Goal: Information Seeking & Learning: Learn about a topic

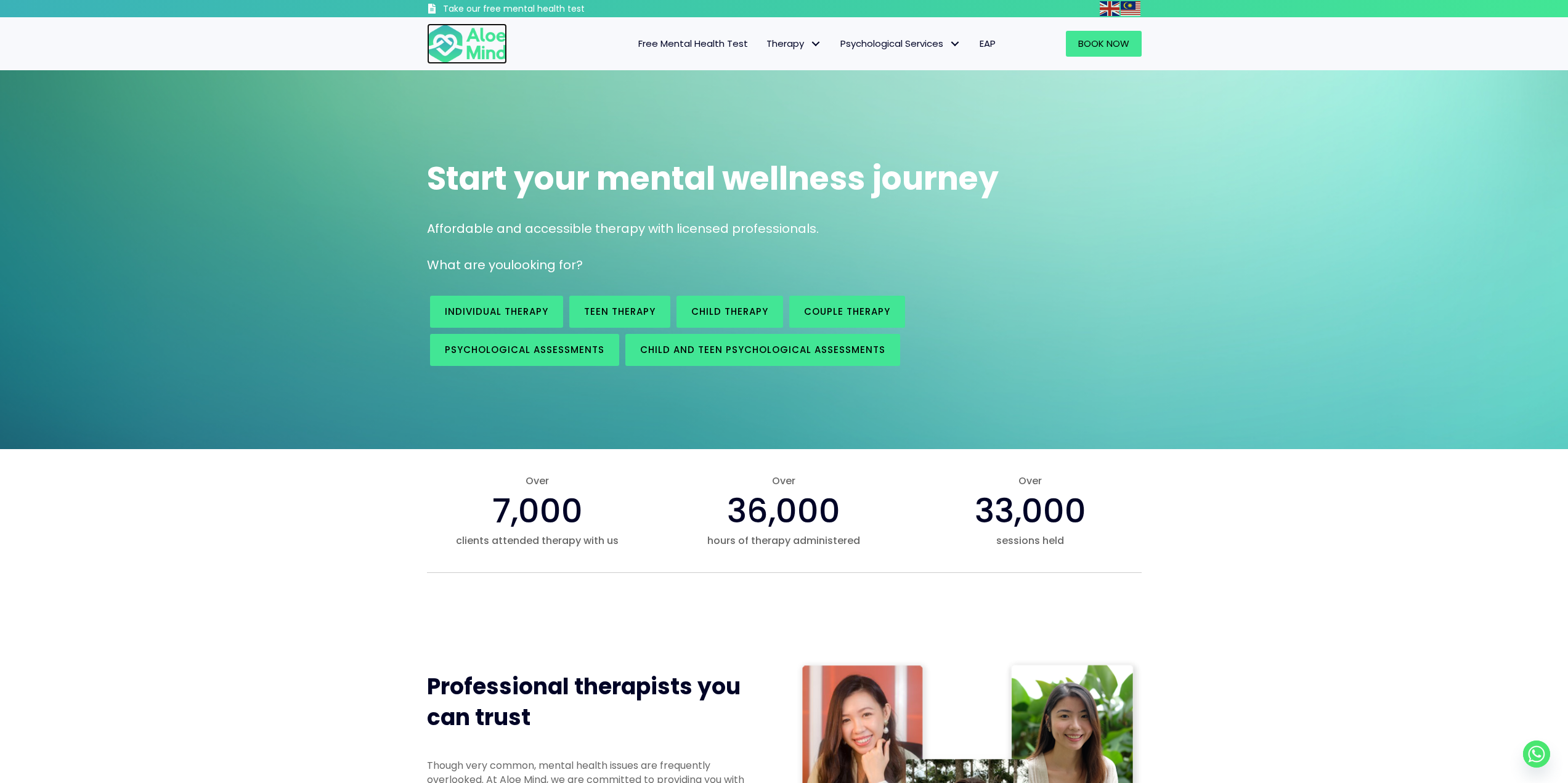
click at [466, 40] on img at bounding box center [467, 43] width 80 height 41
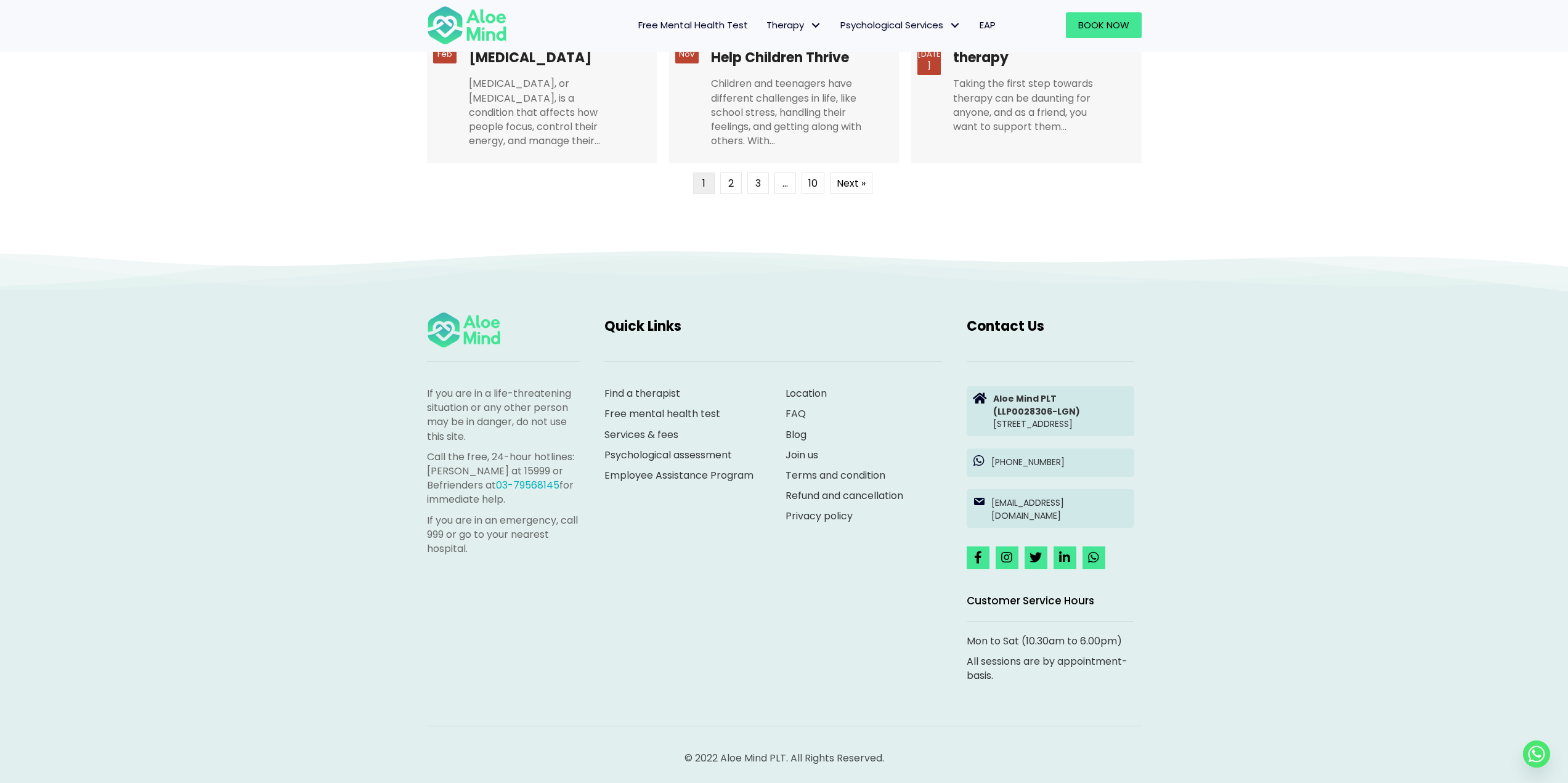
scroll to position [3188, 0]
click at [765, 758] on p "© 2022 Aloe Mind PLT. All Rights Reserved." at bounding box center [784, 757] width 715 height 14
click at [764, 758] on p "© 2022 Aloe Mind PLT. All Rights Reserved." at bounding box center [784, 757] width 715 height 14
click at [764, 757] on p "© 2022 Aloe Mind PLT. All Rights Reserved." at bounding box center [784, 757] width 715 height 14
click at [765, 757] on p "© 2022 Aloe Mind PLT. All Rights Reserved." at bounding box center [784, 757] width 715 height 14
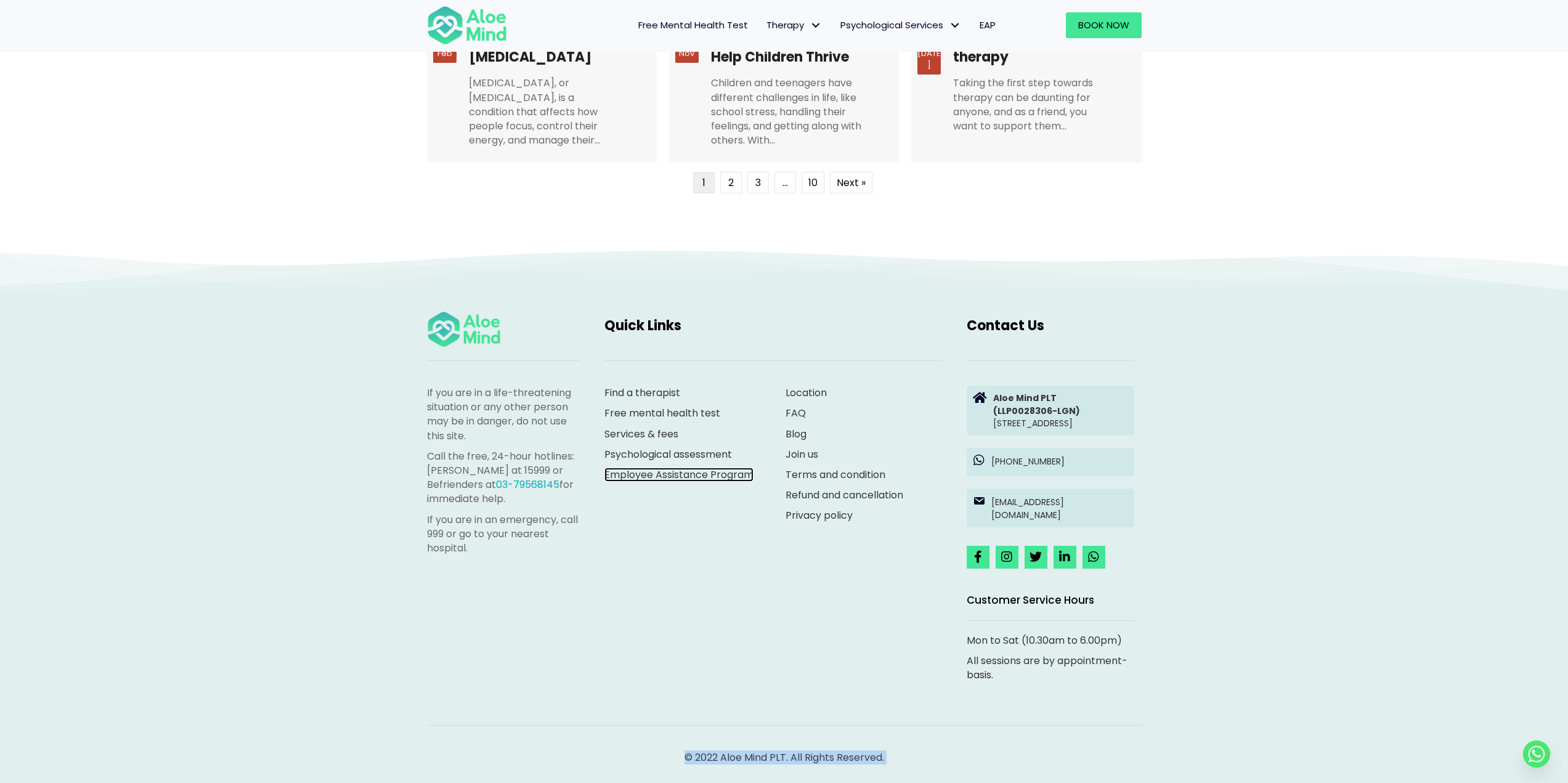
click at [733, 468] on link "Employee Assistance Program" at bounding box center [679, 475] width 149 height 14
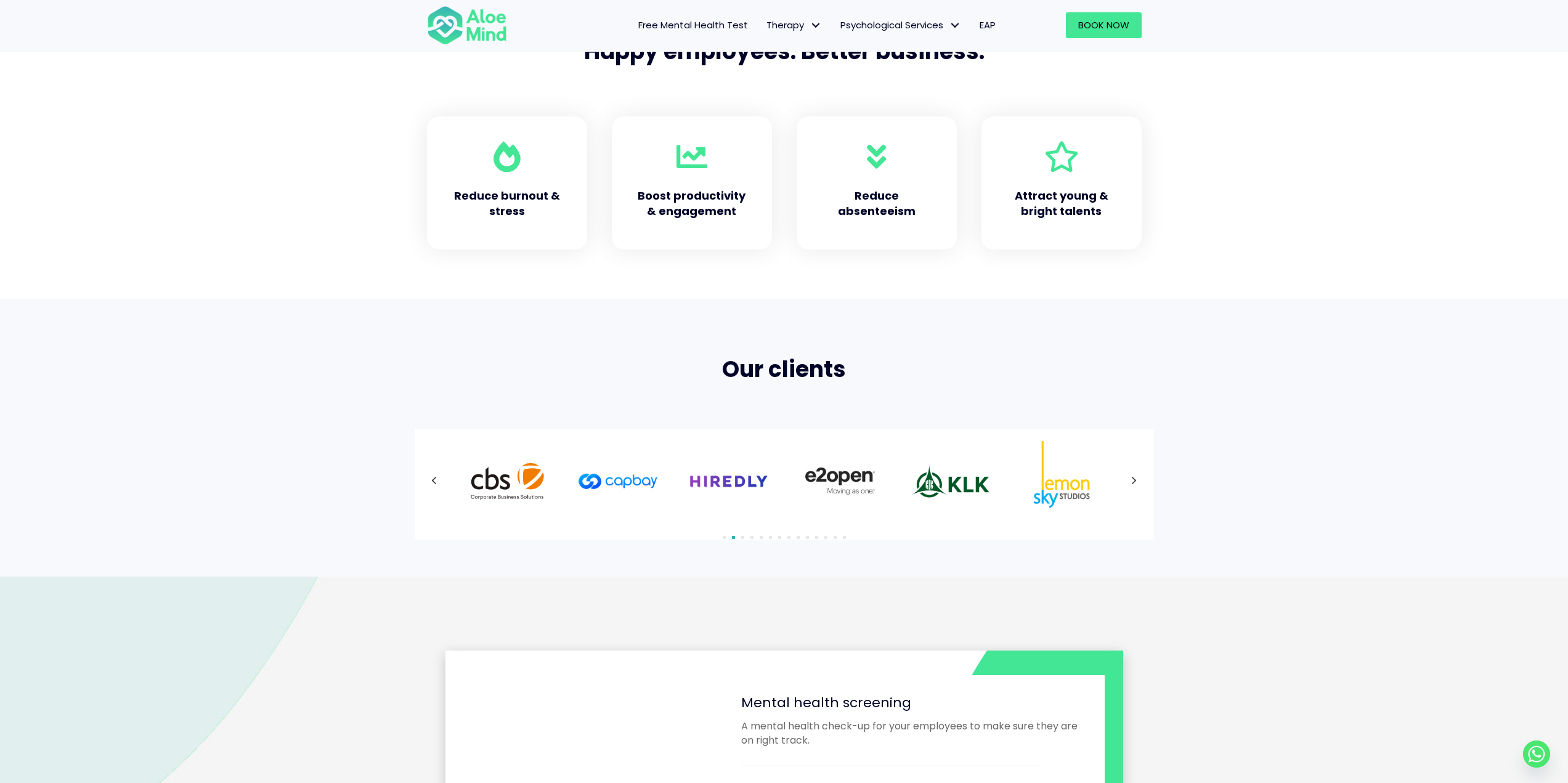
scroll to position [554, 0]
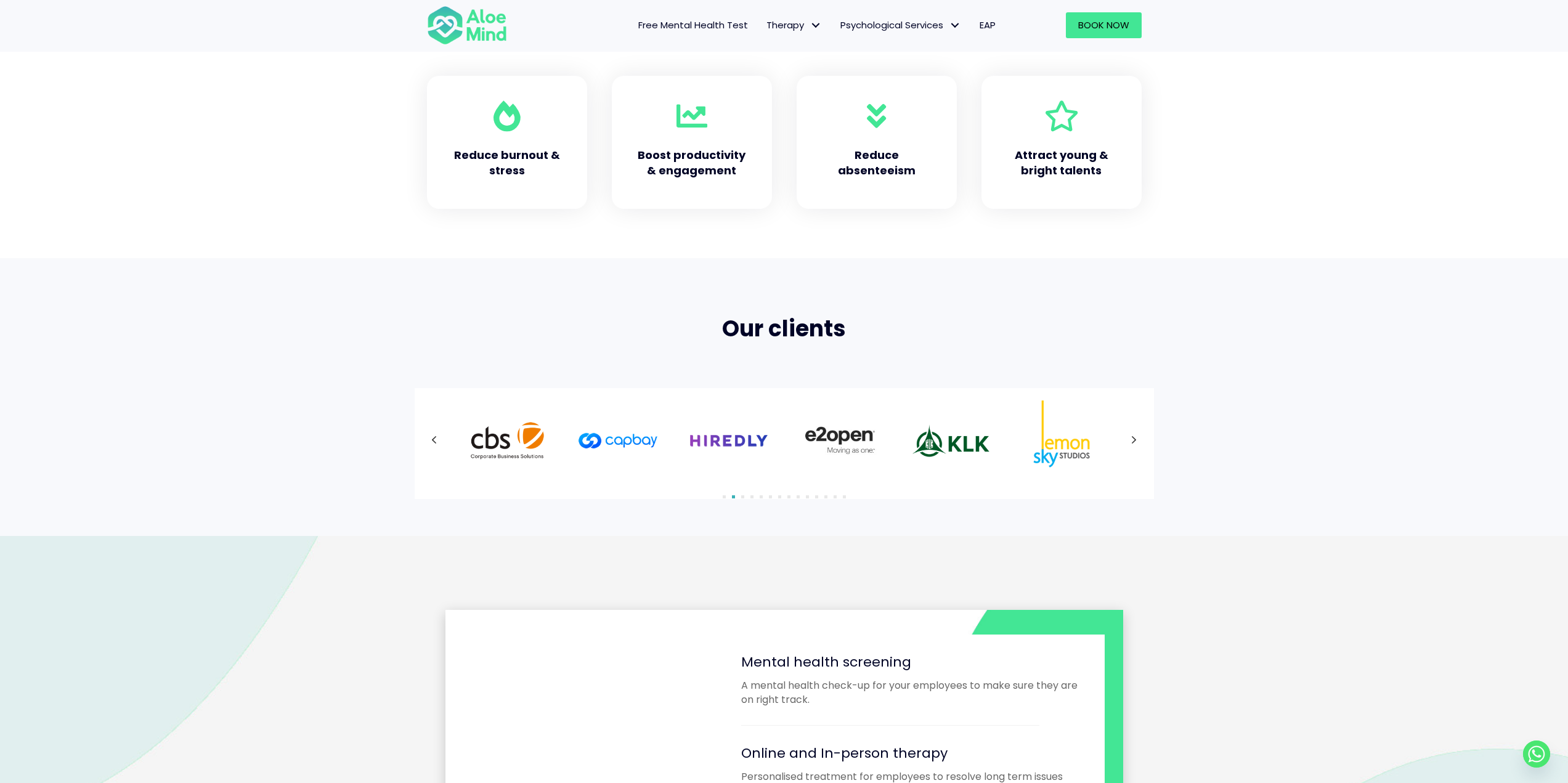
click at [1133, 438] on icon at bounding box center [1134, 440] width 6 height 16
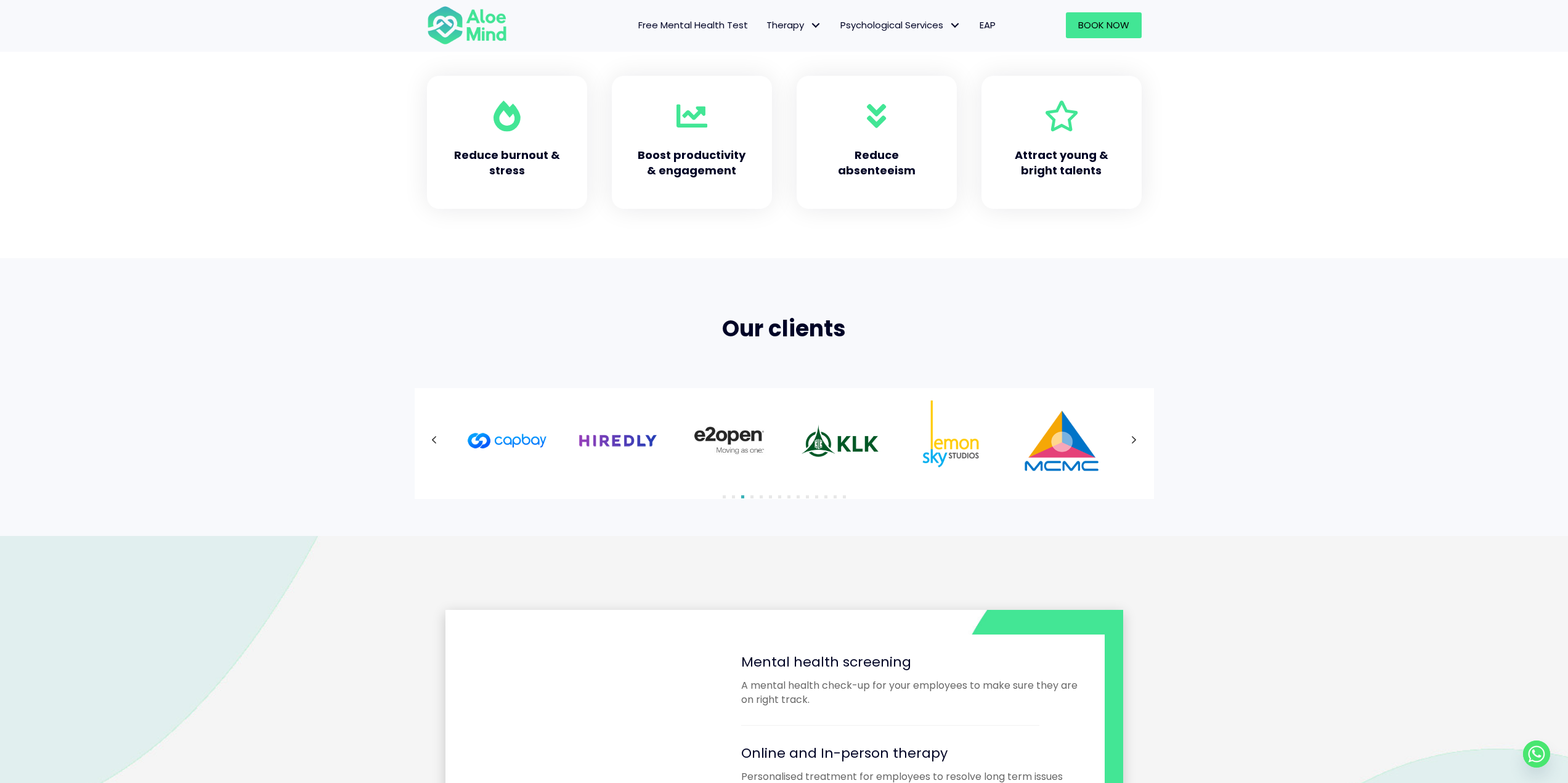
click at [1133, 438] on div at bounding box center [784, 440] width 715 height 80
click at [1133, 438] on icon at bounding box center [1134, 440] width 6 height 16
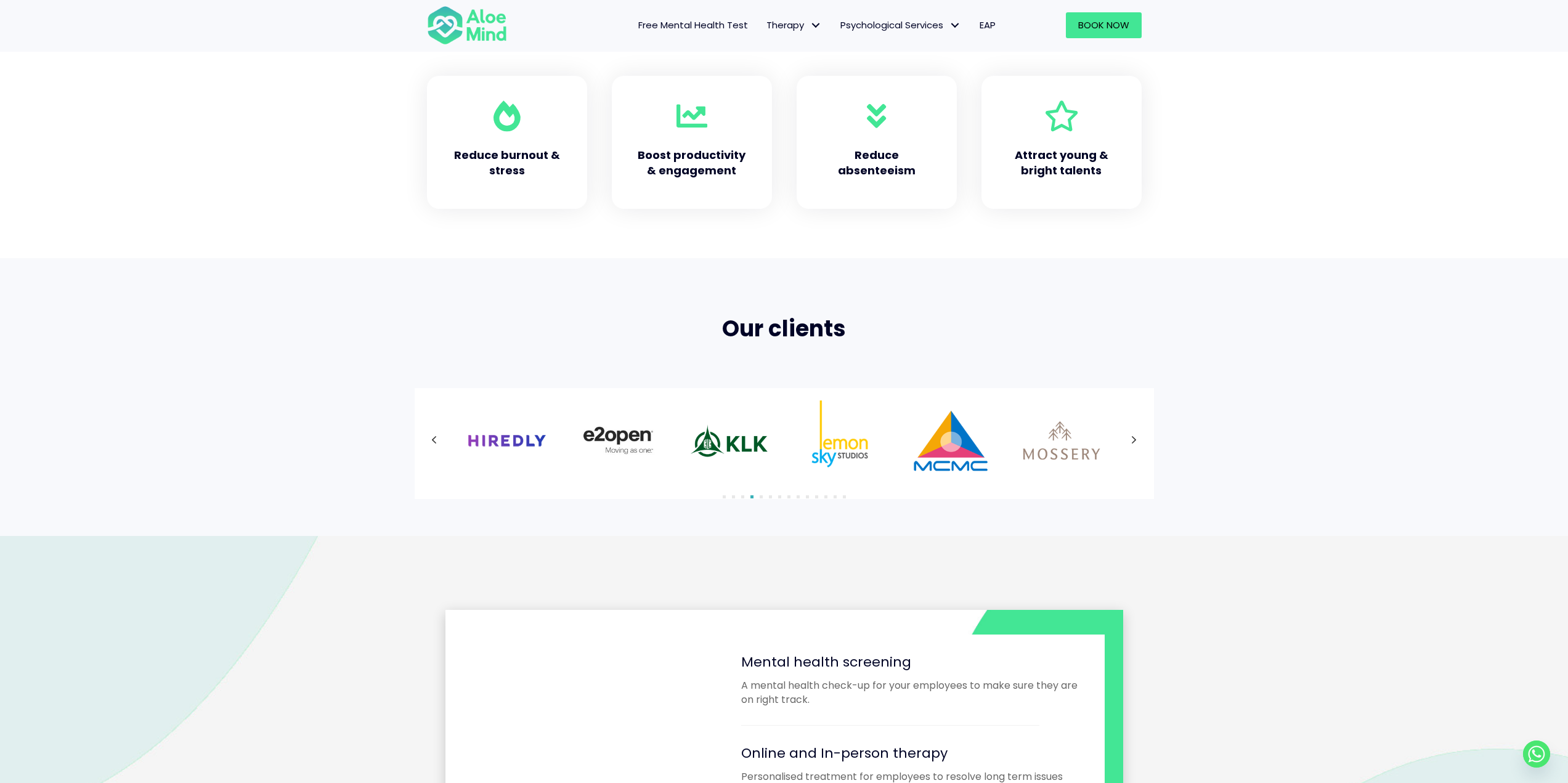
click at [1133, 438] on div at bounding box center [784, 440] width 715 height 80
click at [1133, 438] on icon at bounding box center [1134, 440] width 6 height 16
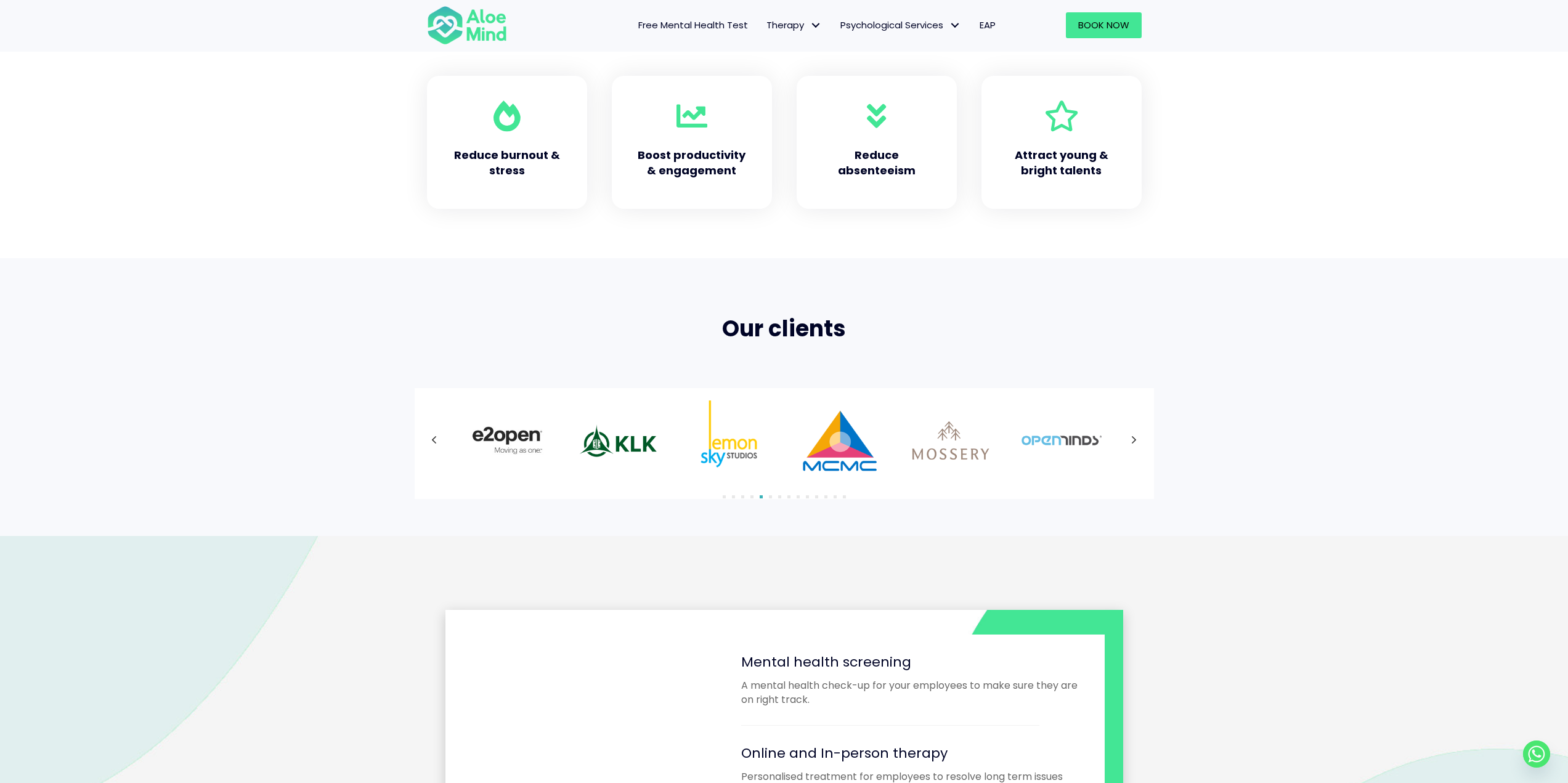
click at [1133, 438] on icon at bounding box center [1134, 440] width 6 height 16
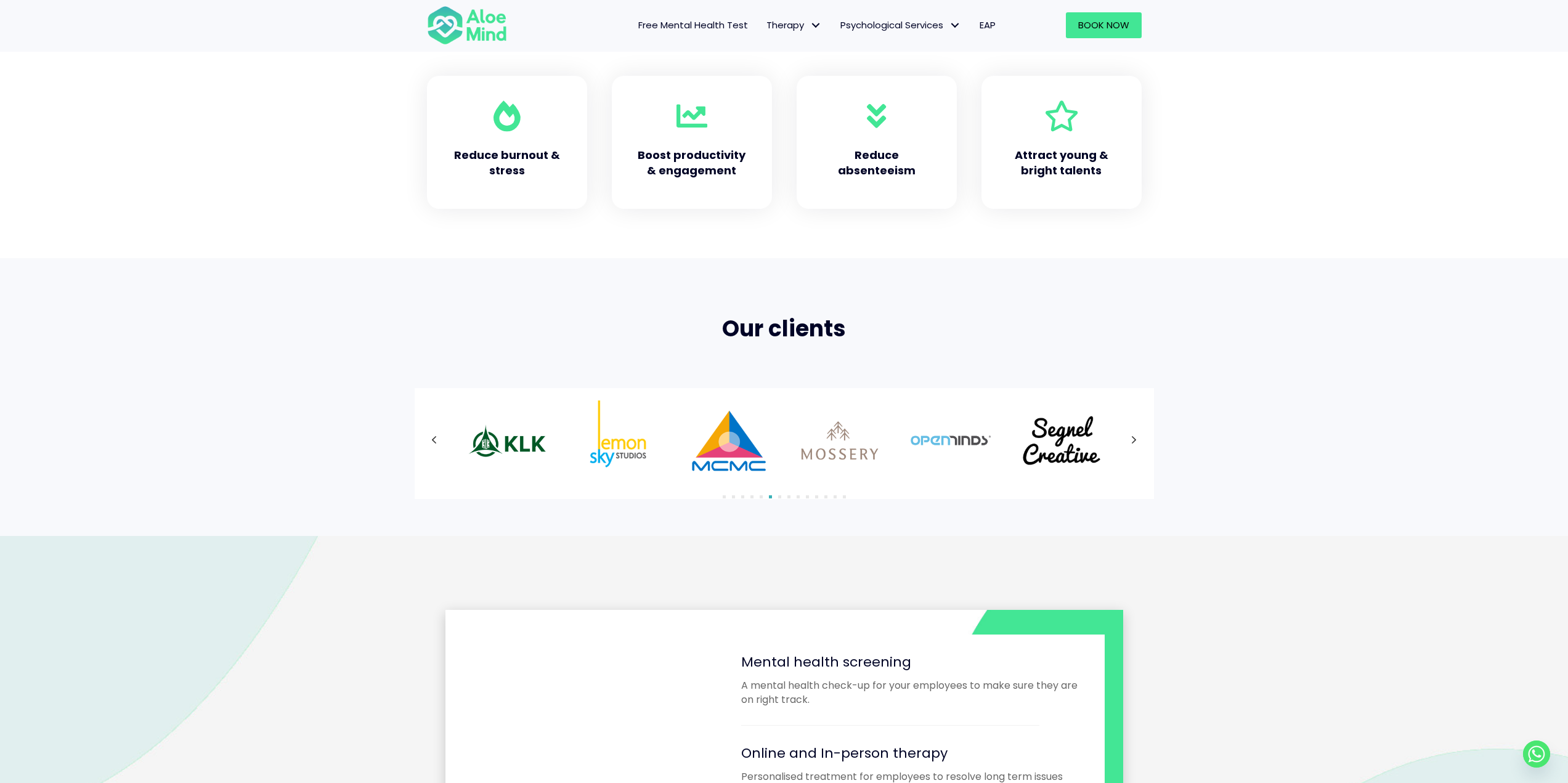
click at [1133, 438] on icon at bounding box center [1134, 440] width 6 height 16
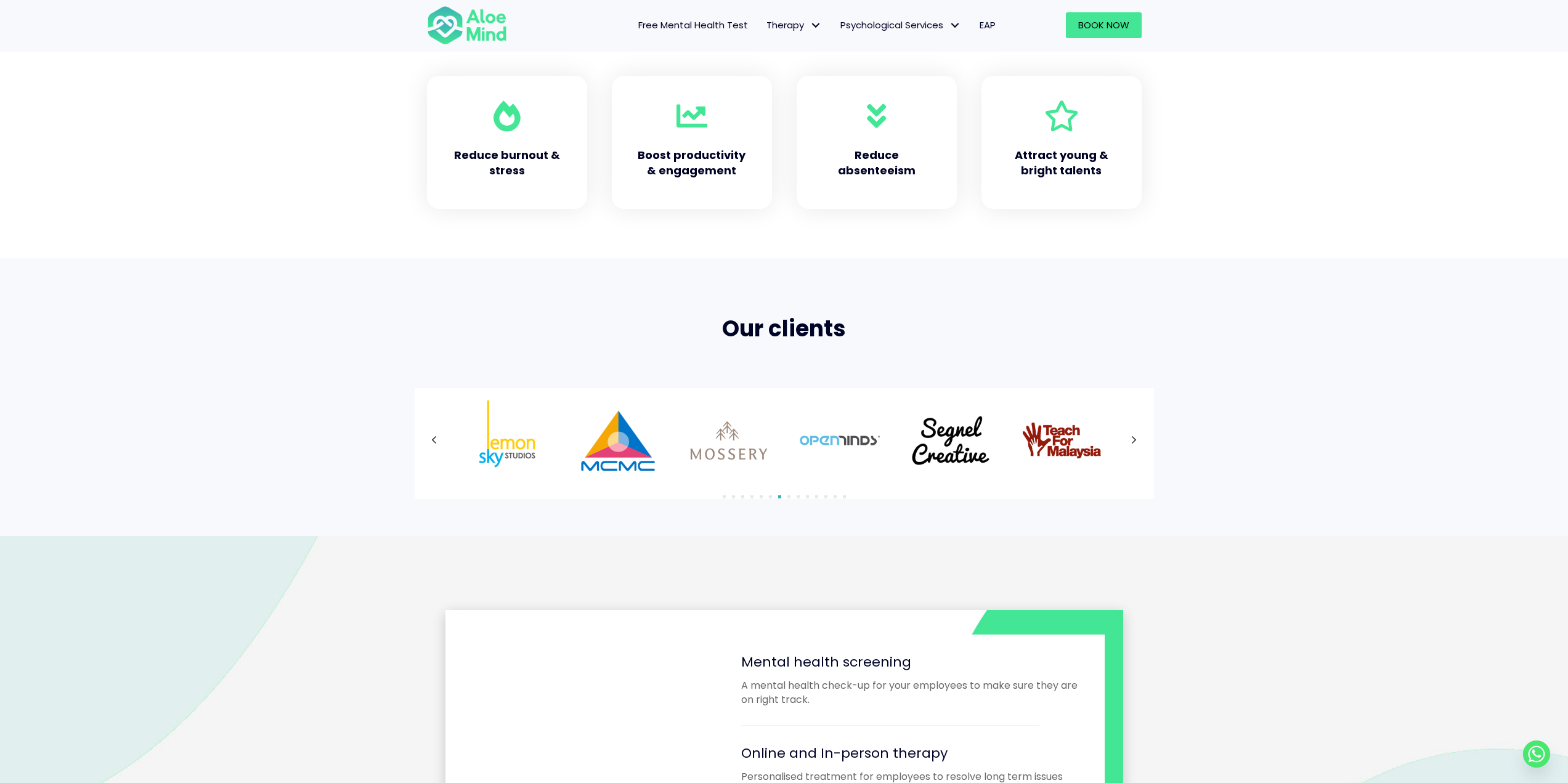
click at [1133, 438] on icon at bounding box center [1134, 440] width 6 height 16
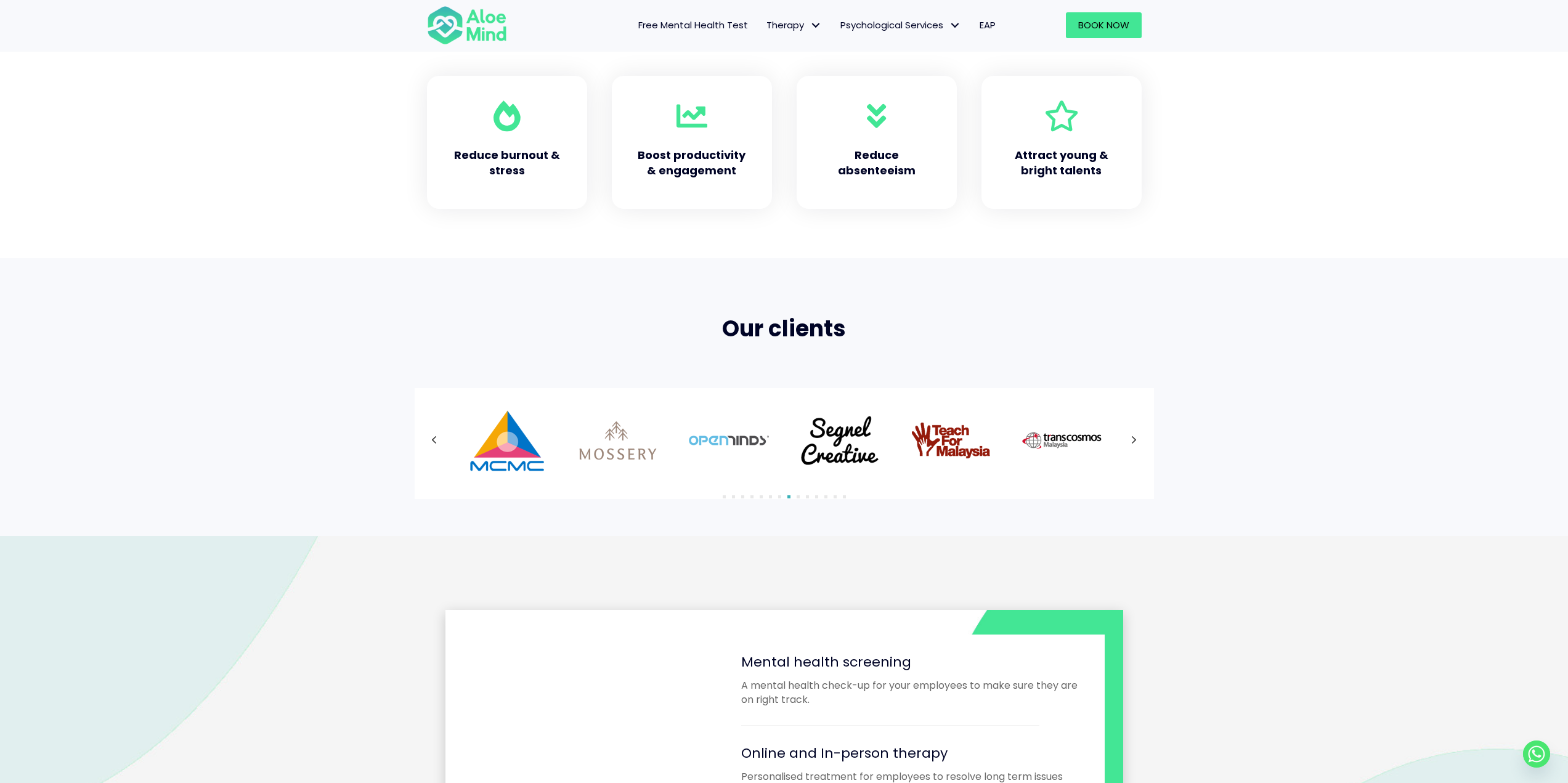
click at [1133, 438] on div at bounding box center [784, 440] width 715 height 80
click at [1133, 438] on icon at bounding box center [1134, 440] width 6 height 16
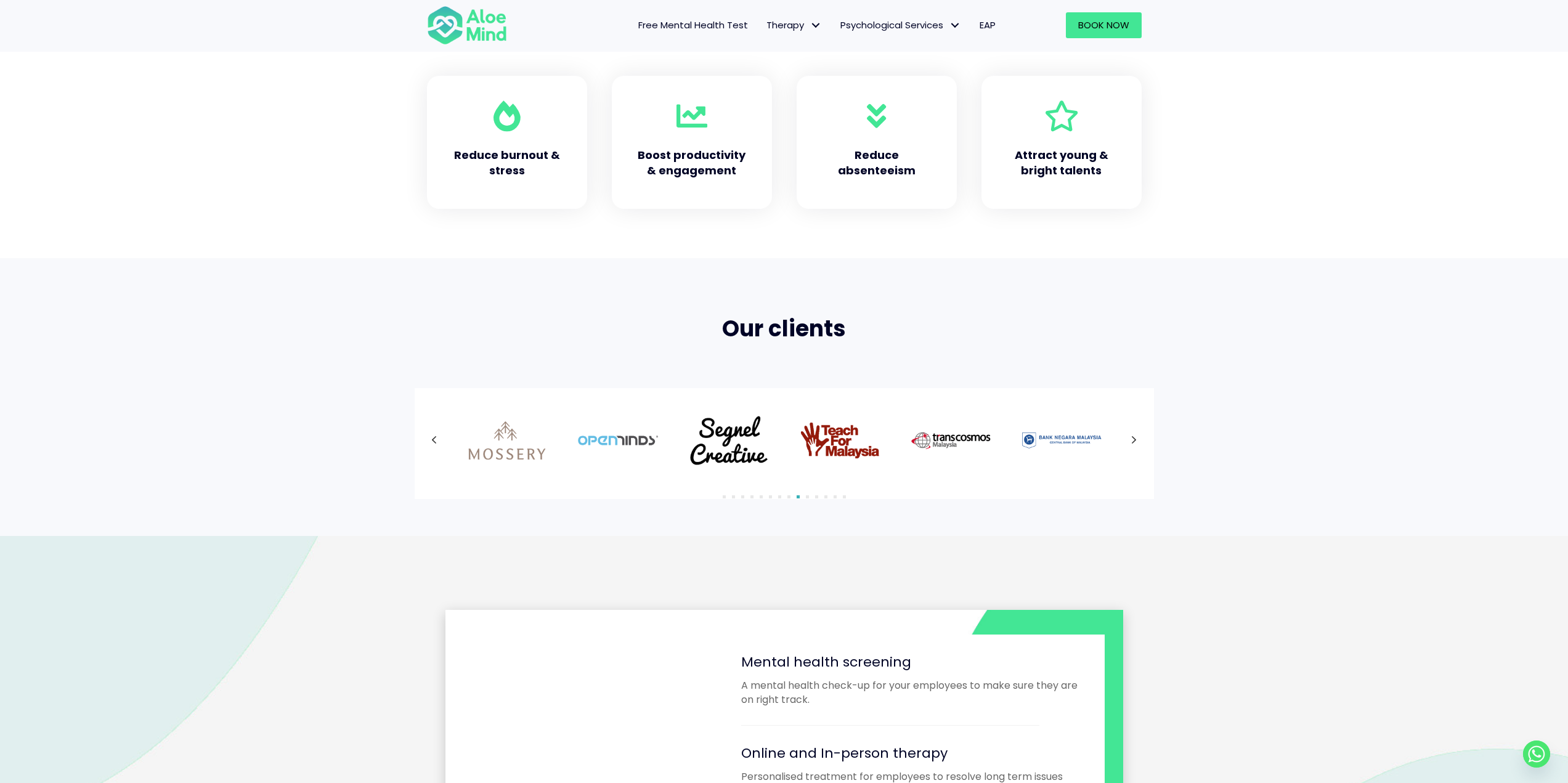
click at [1133, 438] on icon at bounding box center [1134, 440] width 6 height 16
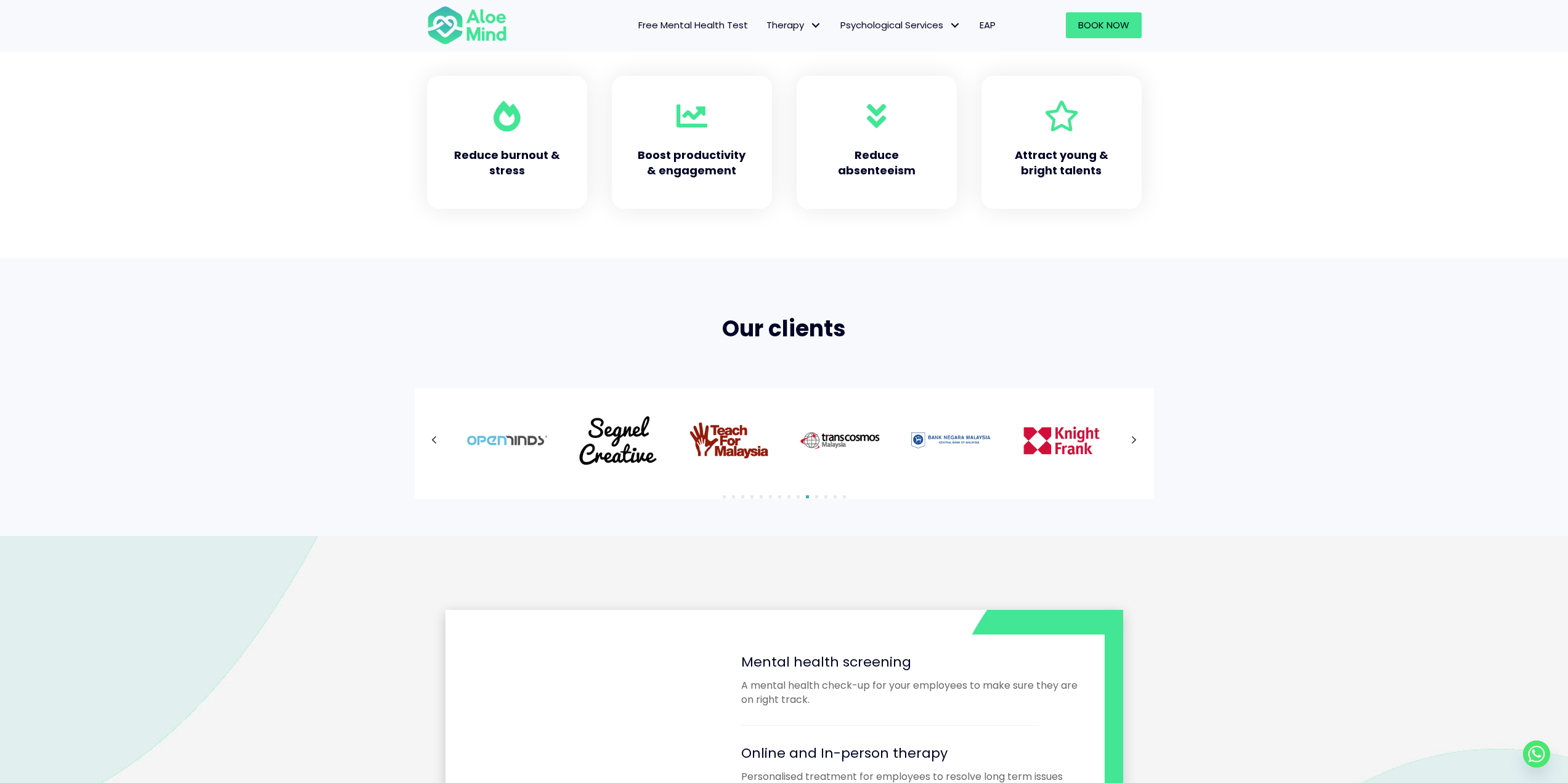
click at [1133, 438] on div at bounding box center [784, 440] width 715 height 80
click at [1133, 438] on icon at bounding box center [1134, 440] width 6 height 16
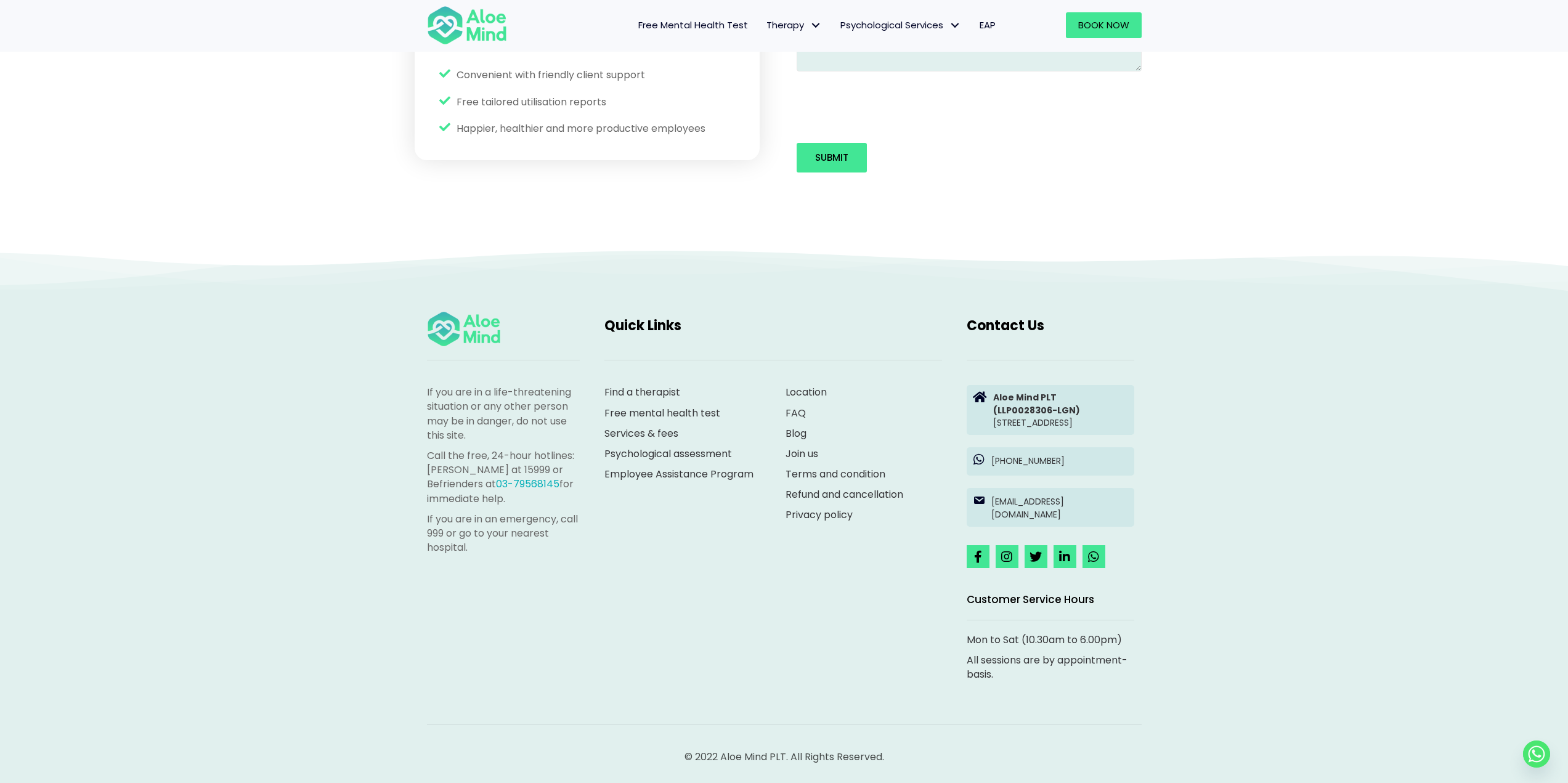
scroll to position [1853, 0]
click at [793, 406] on link "FAQ" at bounding box center [796, 413] width 20 height 14
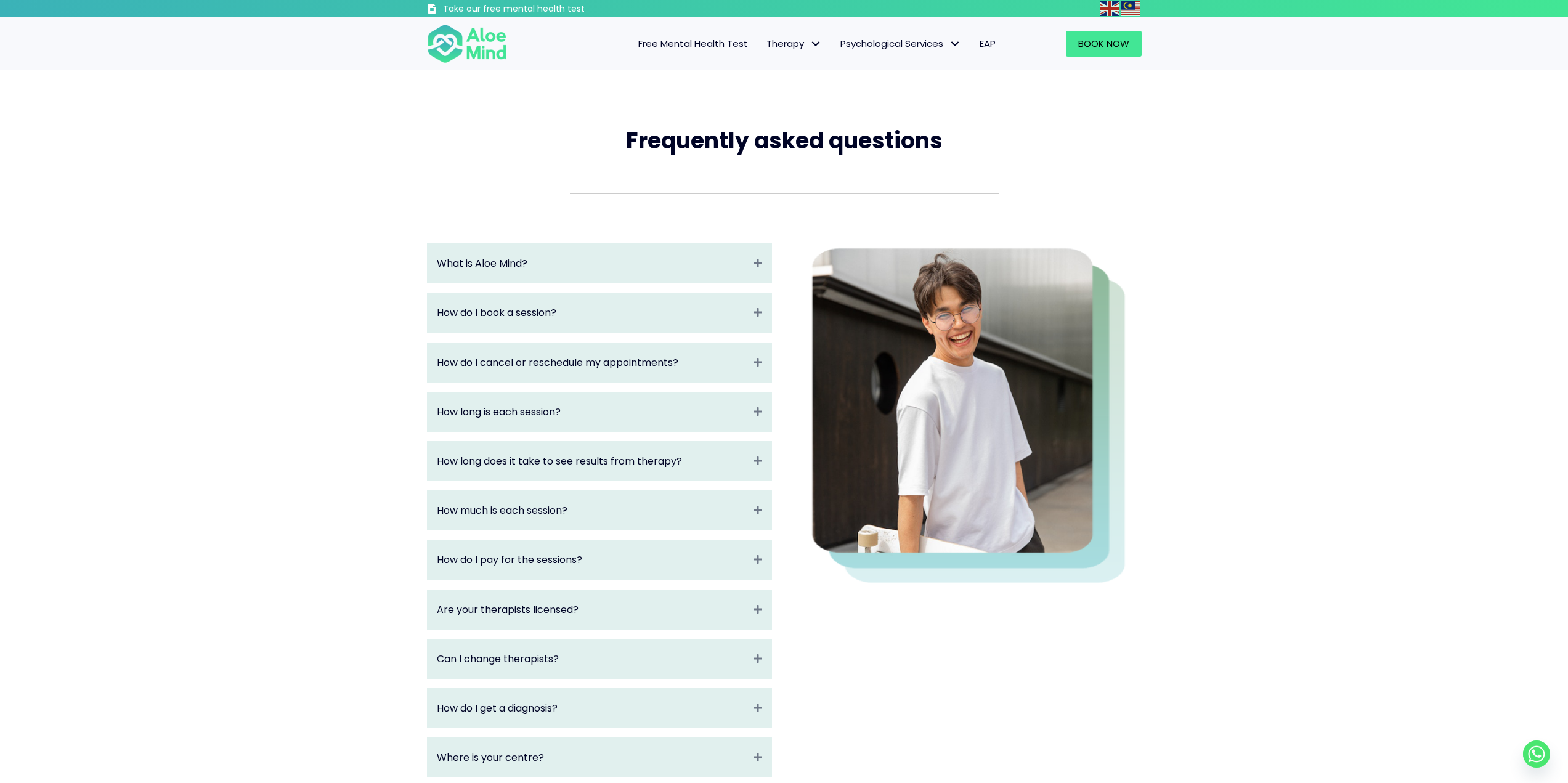
drag, startPoint x: 1267, startPoint y: 234, endPoint x: 1263, endPoint y: 228, distance: 7.2
click at [1269, 232] on div "Frequently asked questions What is Aloe Mind? Expand Aloe Mind is a platform to…" at bounding box center [784, 556] width 1568 height 973
